Goal: Task Accomplishment & Management: Use online tool/utility

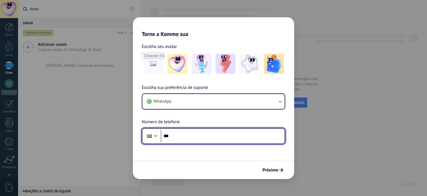
click at [207, 139] on input "***" at bounding box center [223, 135] width 124 height 13
type input "**********"
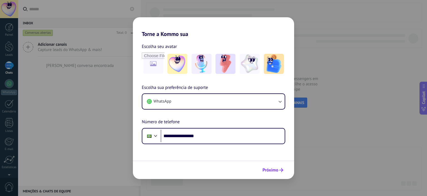
click at [274, 173] on button "Próximo" at bounding box center [273, 169] width 26 height 9
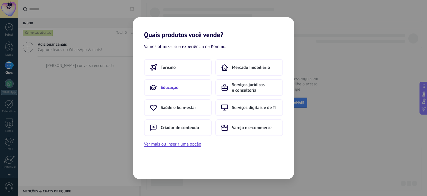
click at [169, 87] on span "Educação" at bounding box center [170, 88] width 18 height 6
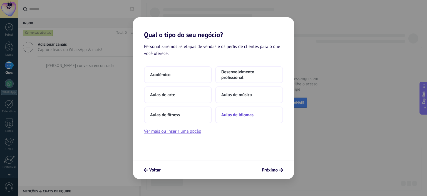
click at [244, 121] on button "Aulas de idiomas" at bounding box center [249, 114] width 68 height 17
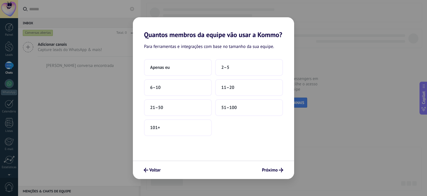
click at [280, 176] on div "Voltar Próximo" at bounding box center [213, 169] width 161 height 18
click at [233, 107] on span "51–100" at bounding box center [230, 108] width 16 height 6
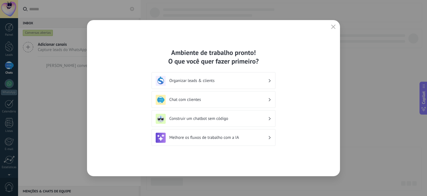
click at [332, 28] on icon "button" at bounding box center [333, 26] width 4 height 4
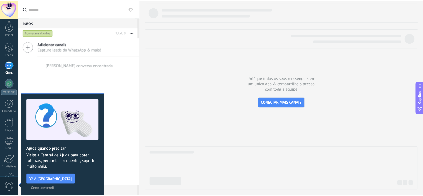
scroll to position [36, 0]
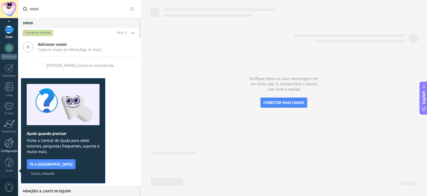
click at [7, 146] on div at bounding box center [8, 143] width 9 height 10
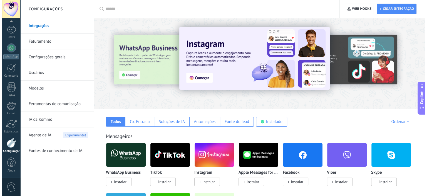
scroll to position [28, 0]
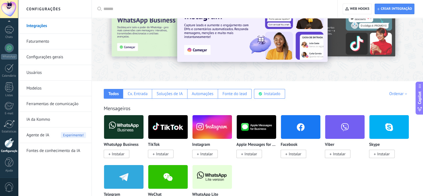
click at [121, 127] on img at bounding box center [124, 126] width 40 height 27
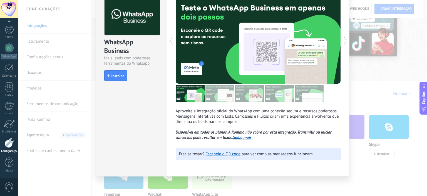
scroll to position [32, 0]
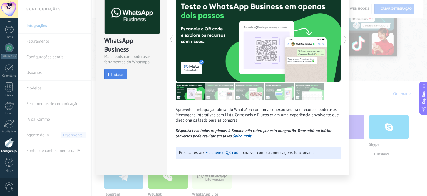
click at [109, 76] on button "Instalar" at bounding box center [115, 74] width 23 height 11
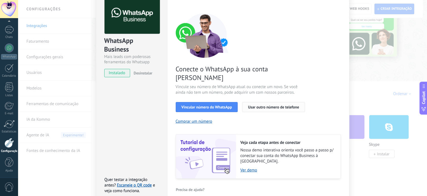
click at [280, 105] on span "Usar outro número de telefone" at bounding box center [273, 107] width 51 height 4
